Goal: Task Accomplishment & Management: Manage account settings

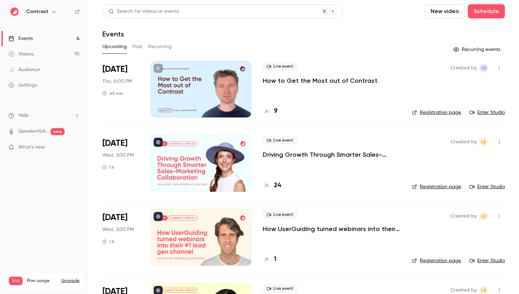
click at [19, 90] on link "Settings" at bounding box center [44, 85] width 88 height 16
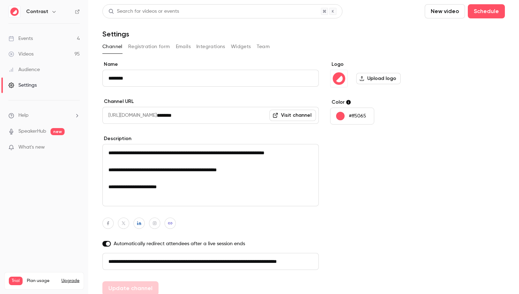
scroll to position [0, 40]
click at [135, 46] on button "Registration form" at bounding box center [149, 46] width 42 height 11
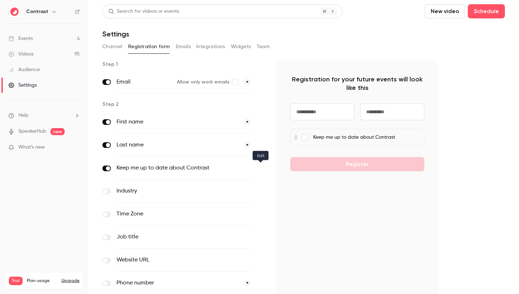
click at [261, 168] on icon "button" at bounding box center [261, 168] width 4 height 4
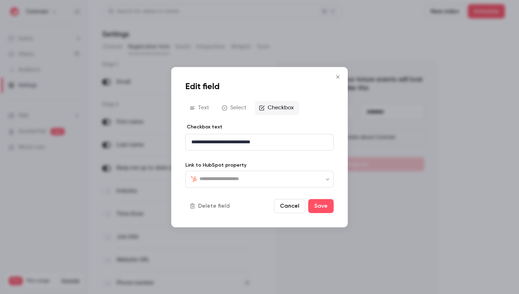
type input "**********"
click at [338, 76] on icon "Close" at bounding box center [338, 77] width 8 height 6
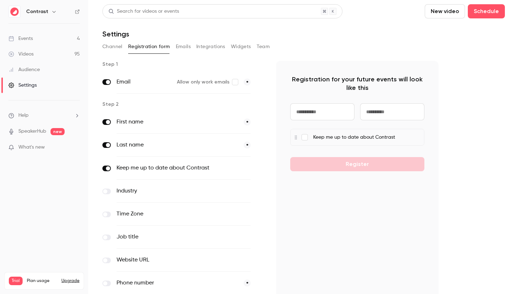
click at [64, 42] on link "Events 4" at bounding box center [44, 39] width 88 height 16
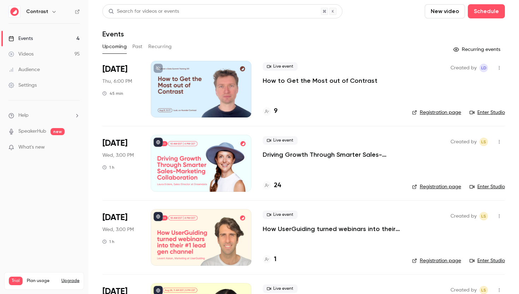
click at [61, 86] on link "Settings" at bounding box center [44, 85] width 88 height 16
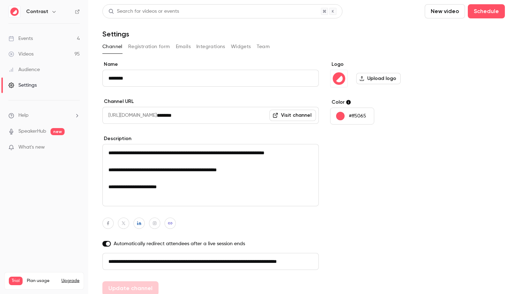
click at [25, 35] on div "Events" at bounding box center [20, 38] width 24 height 7
